Goal: Transaction & Acquisition: Book appointment/travel/reservation

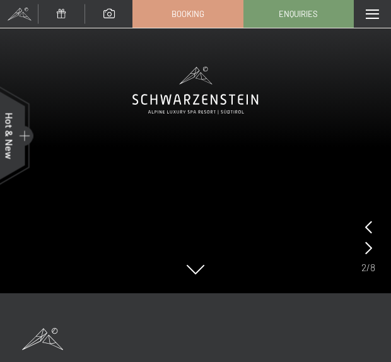
click at [365, 251] on icon at bounding box center [368, 247] width 7 height 13
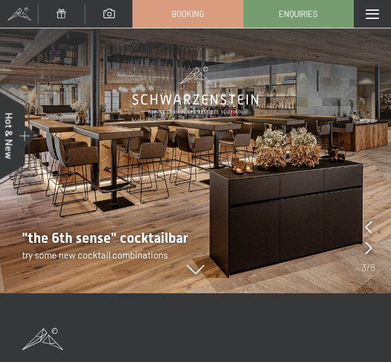
click at [369, 253] on icon at bounding box center [368, 247] width 7 height 13
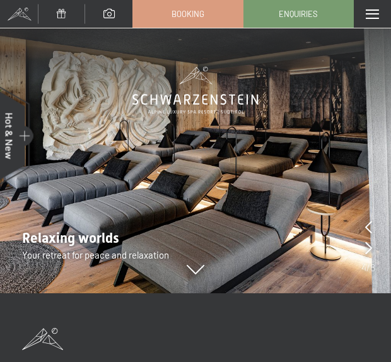
click at [358, 254] on div "Relaxing worlds Your retreat for peace and relaxation" at bounding box center [182, 245] width 365 height 33
click at [367, 247] on icon at bounding box center [368, 247] width 7 height 13
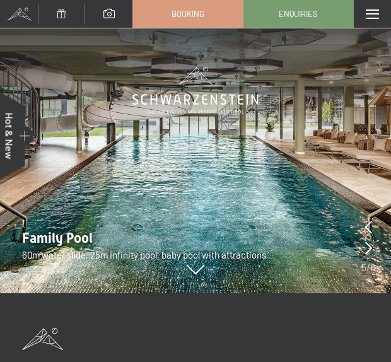
click at [370, 248] on icon at bounding box center [368, 247] width 7 height 13
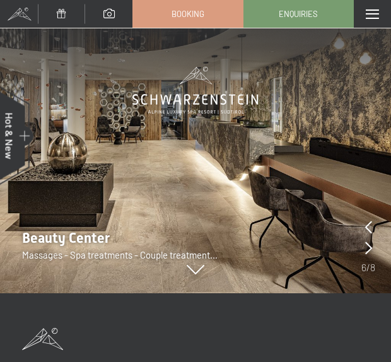
click at [382, 252] on img at bounding box center [195, 146] width 391 height 293
click at [369, 251] on icon at bounding box center [368, 247] width 7 height 13
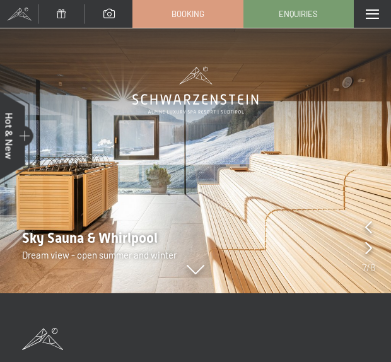
click at [367, 256] on div at bounding box center [368, 248] width 7 height 18
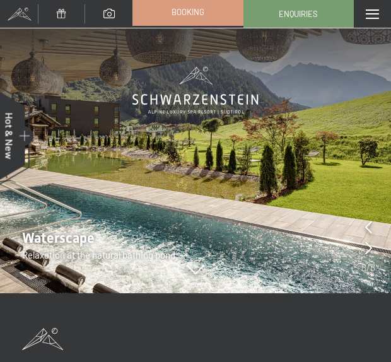
click at [211, 23] on link "Booking" at bounding box center [187, 12] width 109 height 26
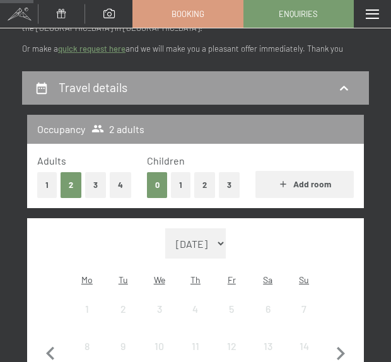
scroll to position [100, 0]
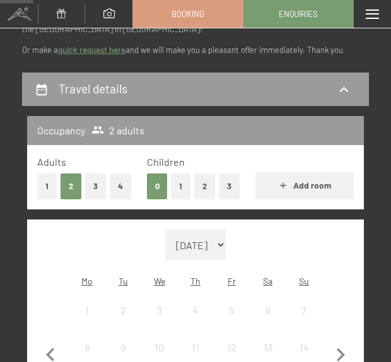
click at [201, 190] on button "2" at bounding box center [204, 186] width 21 height 26
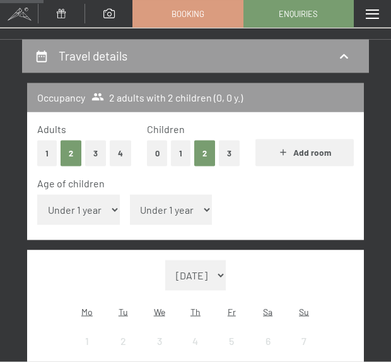
scroll to position [206, 0]
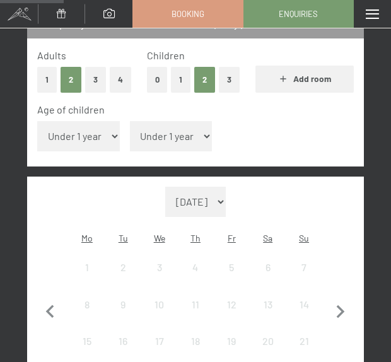
click at [95, 125] on select "Under 1 year 1 year 2 years 3 years 4 years 5 years 6 years 7 years 8 years 9 y…" at bounding box center [78, 136] width 83 height 30
select select "13"
click at [173, 134] on select "Under 1 year 1 year 2 years 3 years 4 years 5 years 6 years 7 years 8 years 9 y…" at bounding box center [171, 136] width 83 height 30
select select "15"
click at [226, 186] on select "September 2025 October 2025 November 2025 December 2025 January 2026 February 2…" at bounding box center [195, 201] width 60 height 30
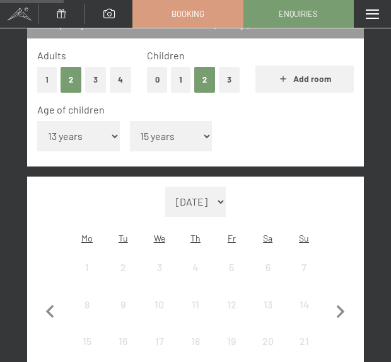
select select "2026-02-01"
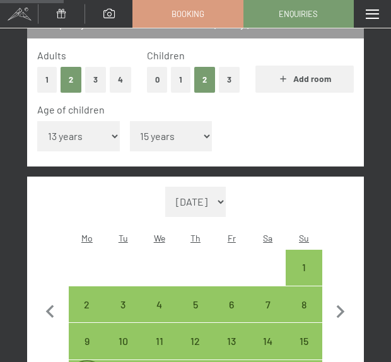
select select "2026-02-01"
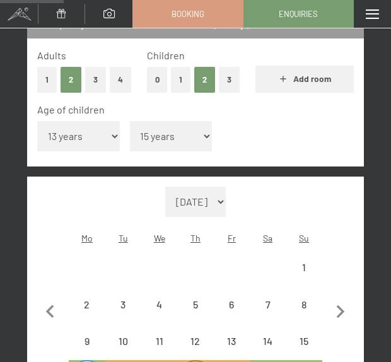
select select "2026-02-01"
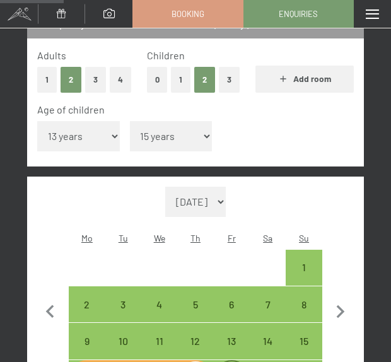
select select "2026-02-01"
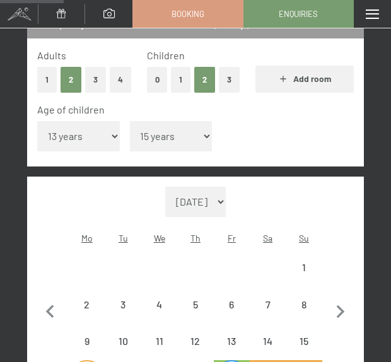
select select "2026-02-01"
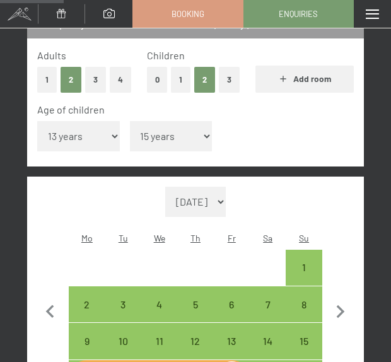
select select "2026-02-01"
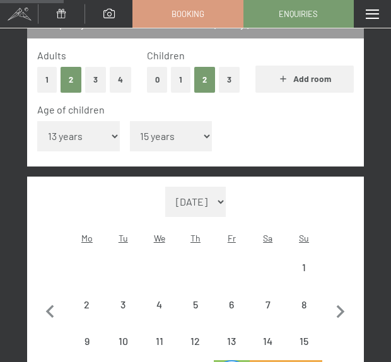
select select "2026-02-01"
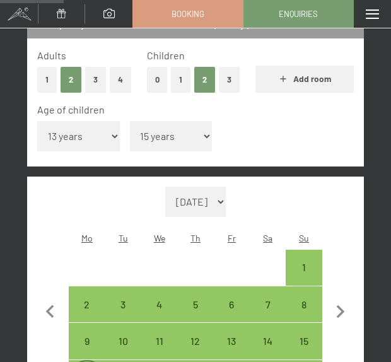
select select "2026-02-01"
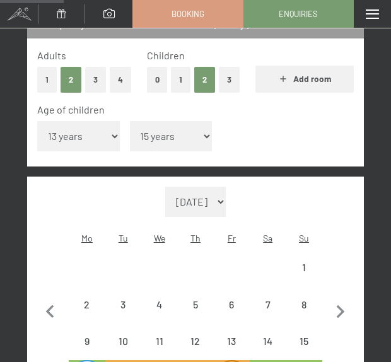
select select "2026-02-01"
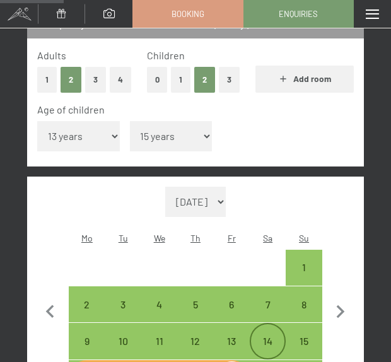
click at [268, 336] on div "14" at bounding box center [267, 352] width 33 height 33
select select "2026-02-01"
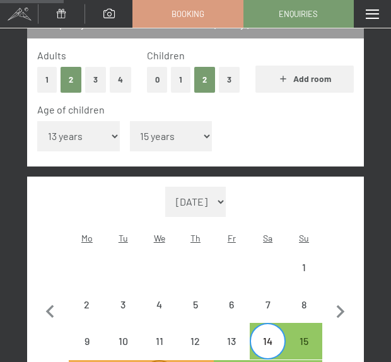
select select "2026-02-01"
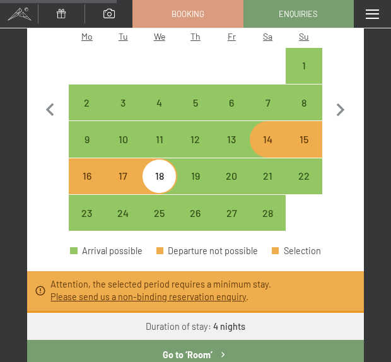
scroll to position [377, 0]
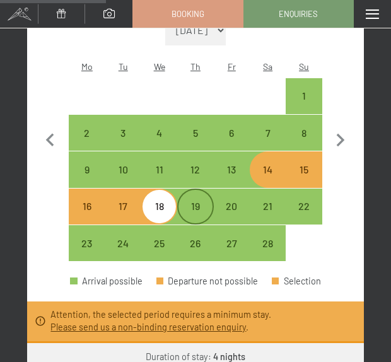
click at [197, 201] on div "19" at bounding box center [194, 217] width 33 height 33
select select "2026-02-01"
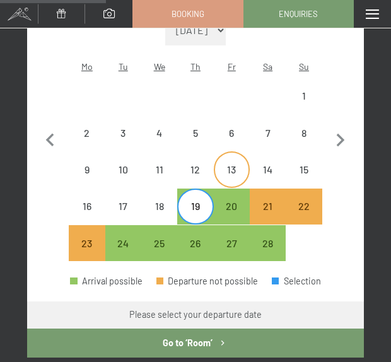
click at [234, 164] on div "13" at bounding box center [231, 180] width 33 height 33
select select "2026-02-01"
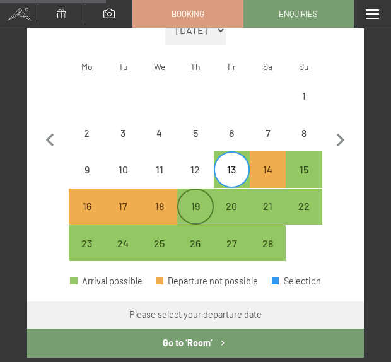
click at [194, 201] on div "19" at bounding box center [194, 217] width 33 height 33
select select "2026-02-01"
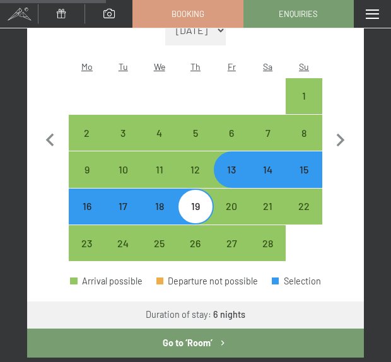
click at [215, 328] on button "Go to ‘Room’" at bounding box center [195, 342] width 336 height 29
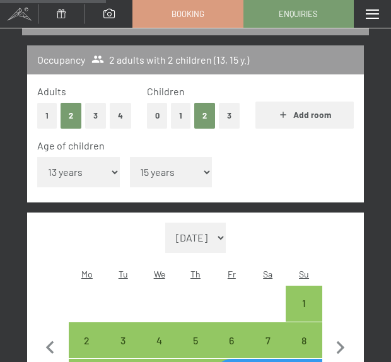
select select "2026-02-01"
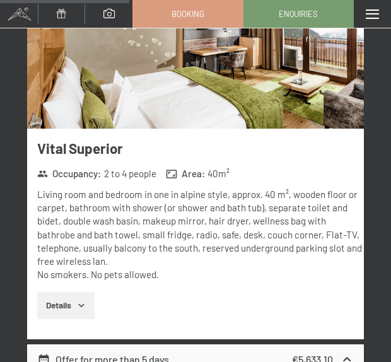
scroll to position [896, 0]
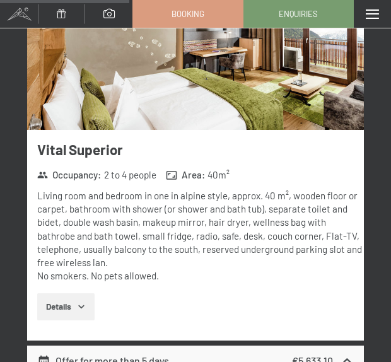
click at [48, 293] on button "Details" at bounding box center [65, 307] width 57 height 28
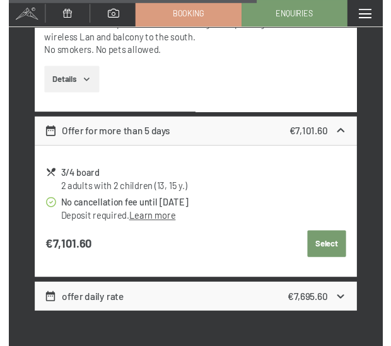
scroll to position [1934, 0]
